Goal: Information Seeking & Learning: Check status

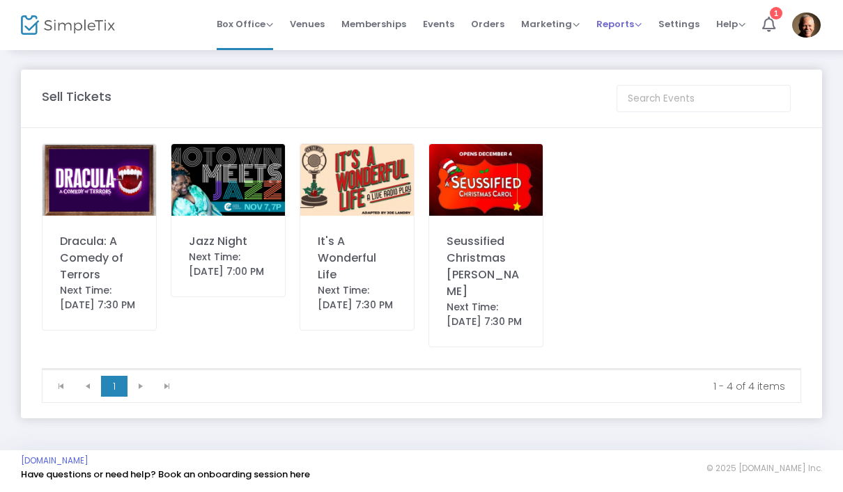
click at [594, 36] on li "Reports Analytics Sales Reports Download" at bounding box center [619, 25] width 62 height 50
click at [551, 29] on span "Marketing" at bounding box center [550, 23] width 59 height 13
click at [623, 24] on span "Reports" at bounding box center [618, 23] width 45 height 13
click at [643, 86] on li "Sales Reports" at bounding box center [641, 74] width 91 height 27
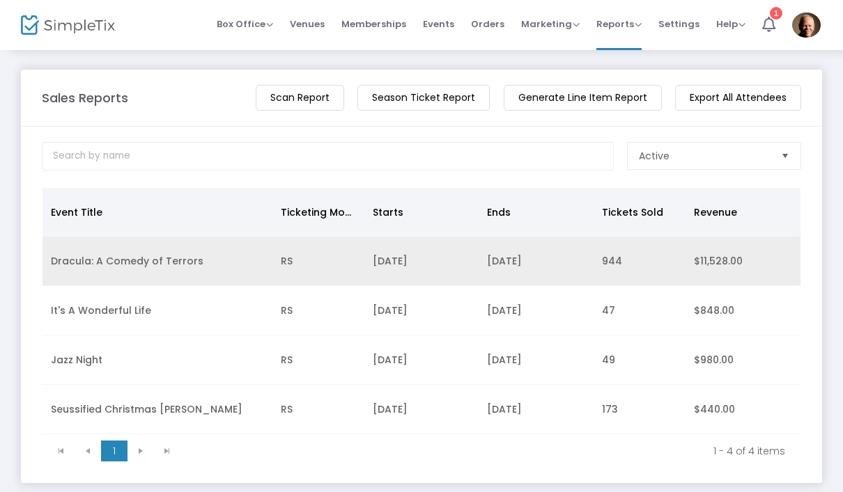
click at [173, 261] on td "Dracula: A Comedy of Terrors" at bounding box center [157, 261] width 230 height 49
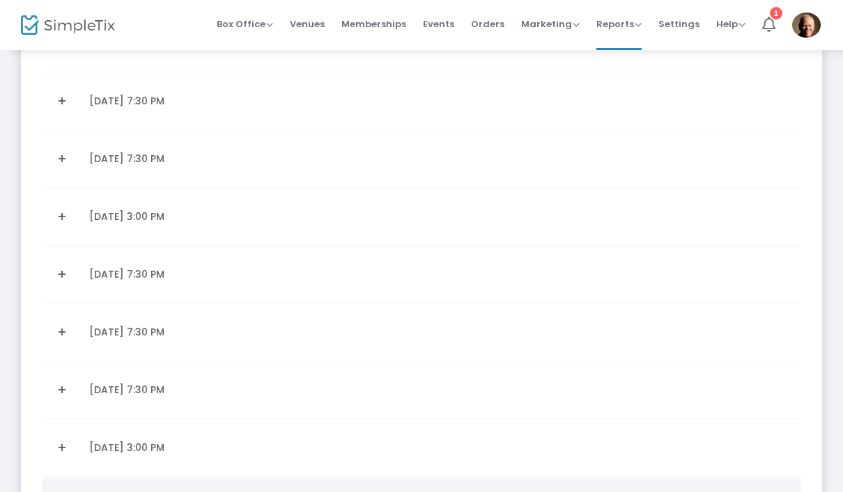
scroll to position [457, 0]
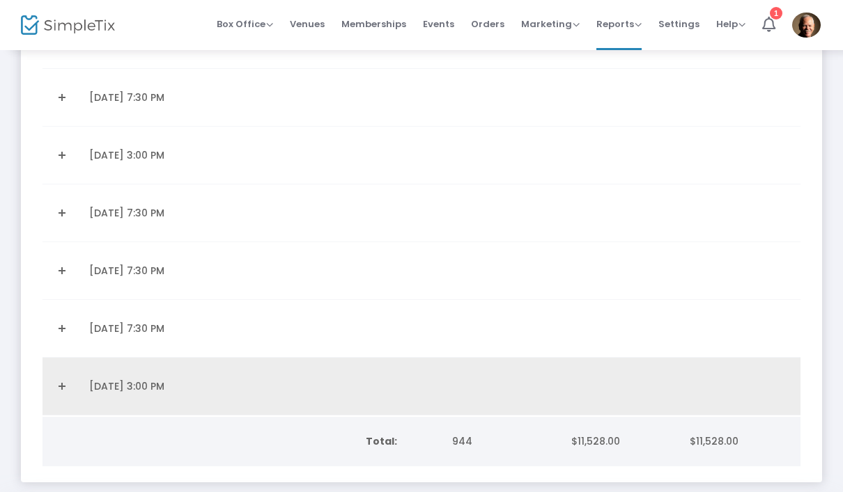
click at [72, 388] on link "Expand Details" at bounding box center [62, 386] width 22 height 22
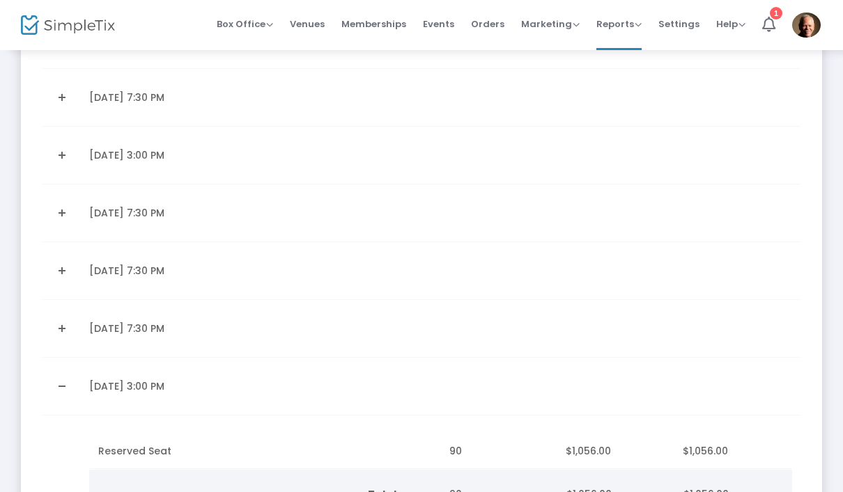
click at [67, 330] on link "Expand Details" at bounding box center [62, 329] width 22 height 22
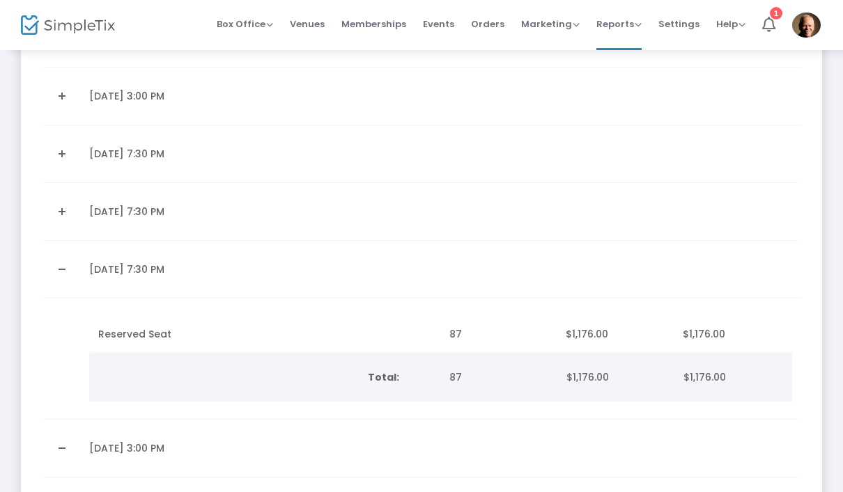
scroll to position [522, 0]
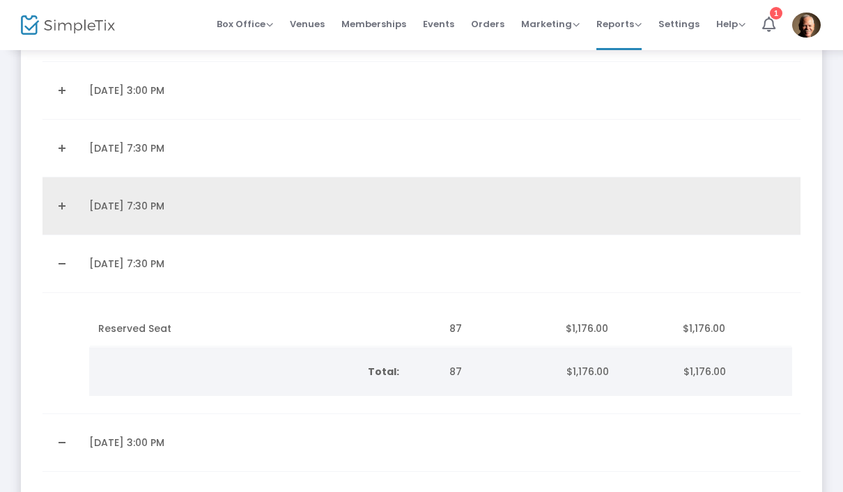
click at [58, 211] on link "Expand Details" at bounding box center [62, 206] width 22 height 22
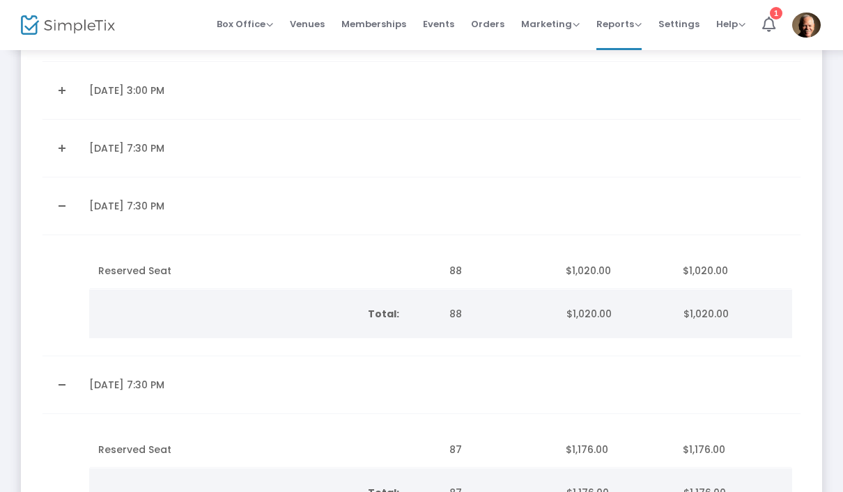
click at [61, 150] on link "Expand Details" at bounding box center [62, 148] width 22 height 22
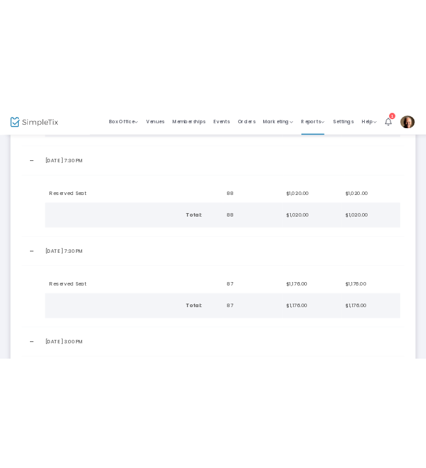
scroll to position [750, 0]
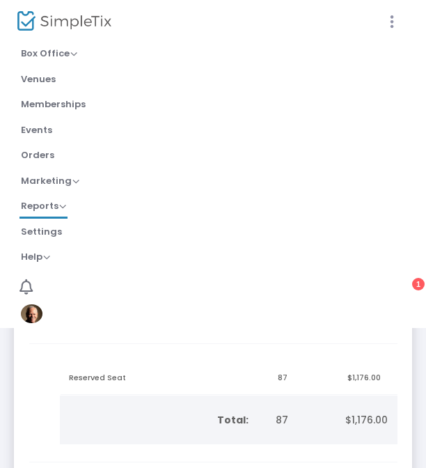
click at [396, 17] on icon at bounding box center [392, 21] width 13 height 17
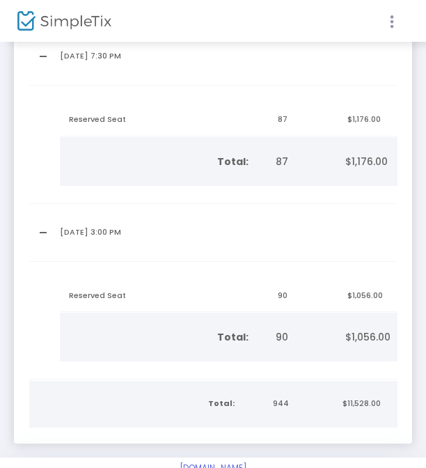
scroll to position [1002, 0]
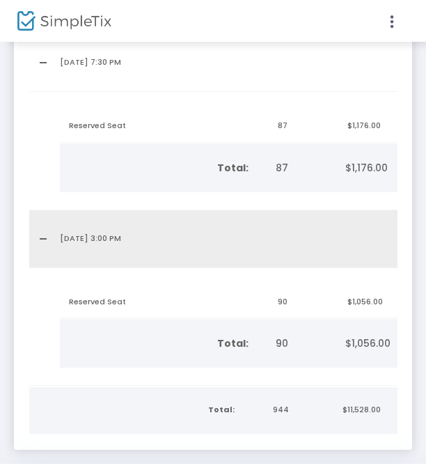
click at [362, 244] on td "Data table" at bounding box center [365, 239] width 70 height 58
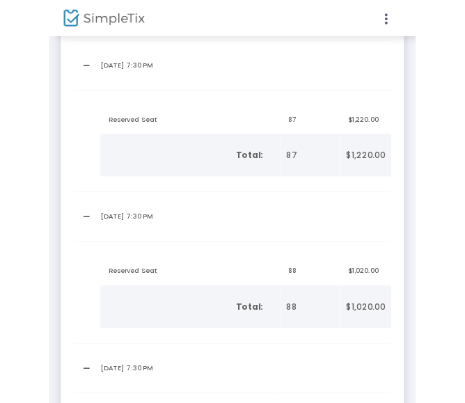
scroll to position [634, 0]
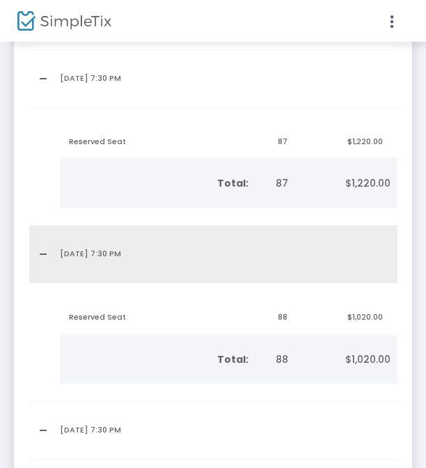
click at [287, 254] on td "Data table" at bounding box center [296, 255] width 70 height 58
